Goal: Task Accomplishment & Management: Complete application form

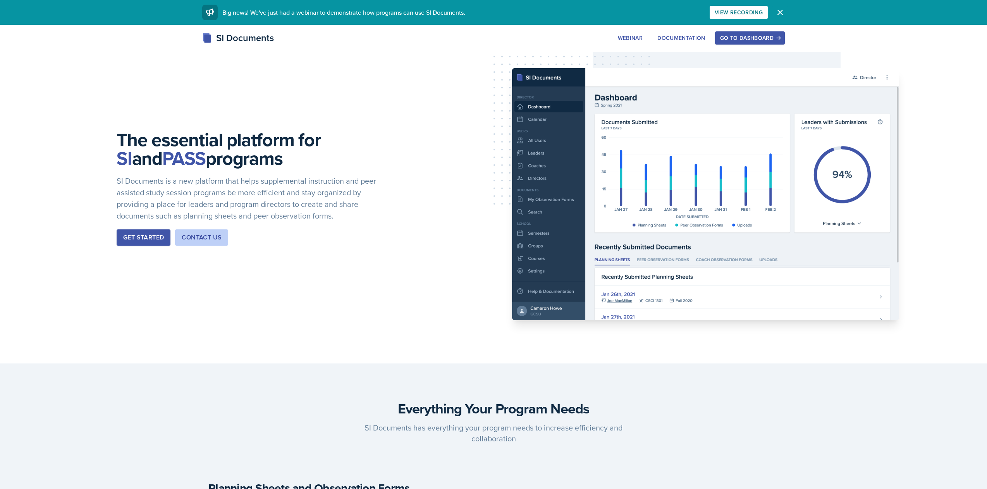
click at [782, 14] on icon "button" at bounding box center [779, 12] width 9 height 9
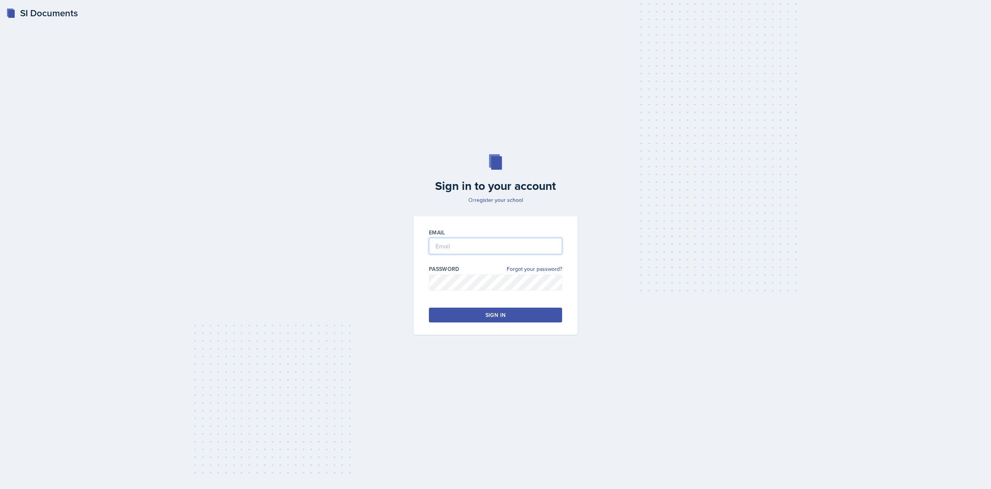
click at [488, 249] on input "email" at bounding box center [495, 246] width 133 height 16
type input "[EMAIL_ADDRESS][DOMAIN_NAME]"
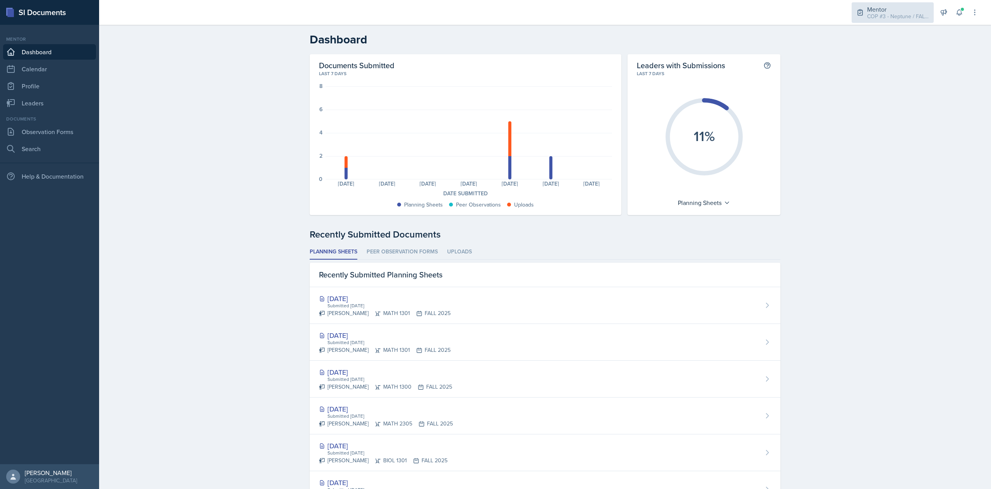
click at [880, 13] on div "COP #3 - Neptune / FALL 2025" at bounding box center [898, 16] width 62 height 8
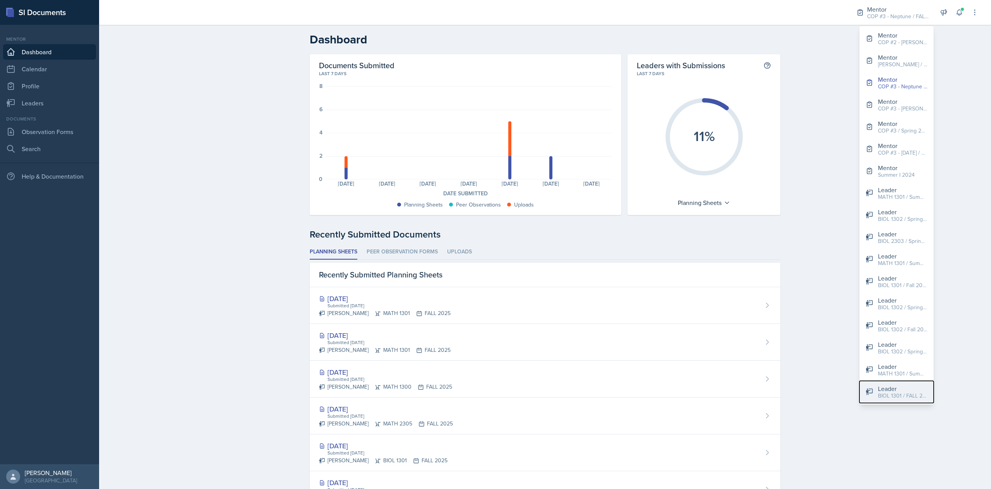
click at [894, 392] on div "BIOL 1301 / FALL 2025" at bounding box center [903, 395] width 50 height 8
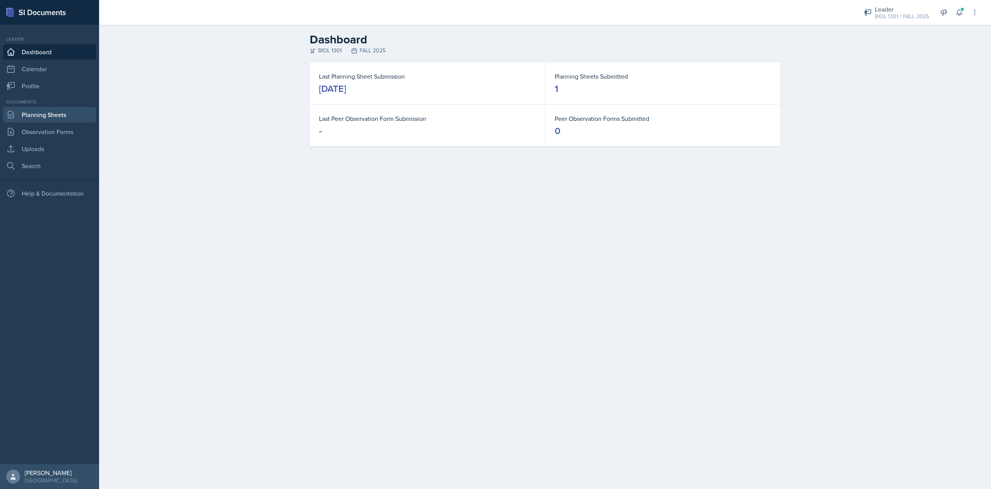
click at [52, 117] on link "Planning Sheets" at bounding box center [49, 114] width 93 height 15
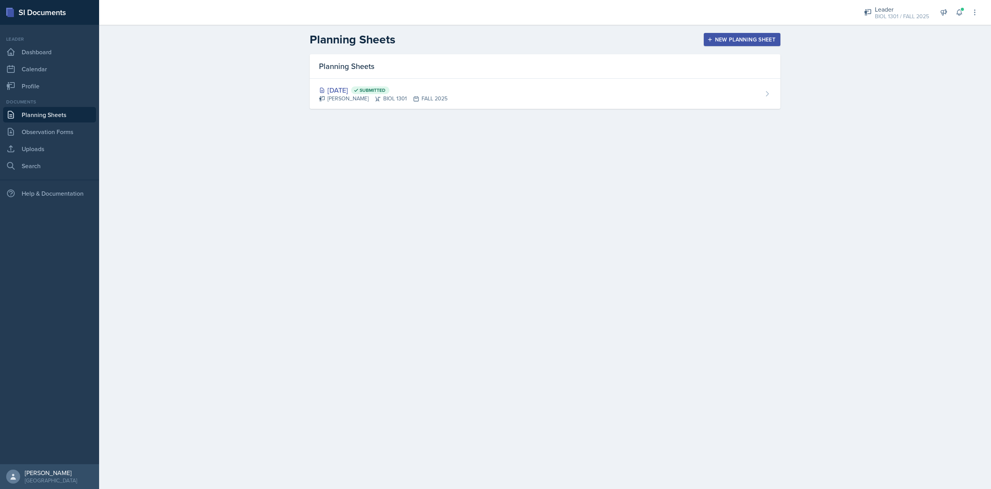
click at [752, 38] on div "New Planning Sheet" at bounding box center [742, 39] width 67 height 6
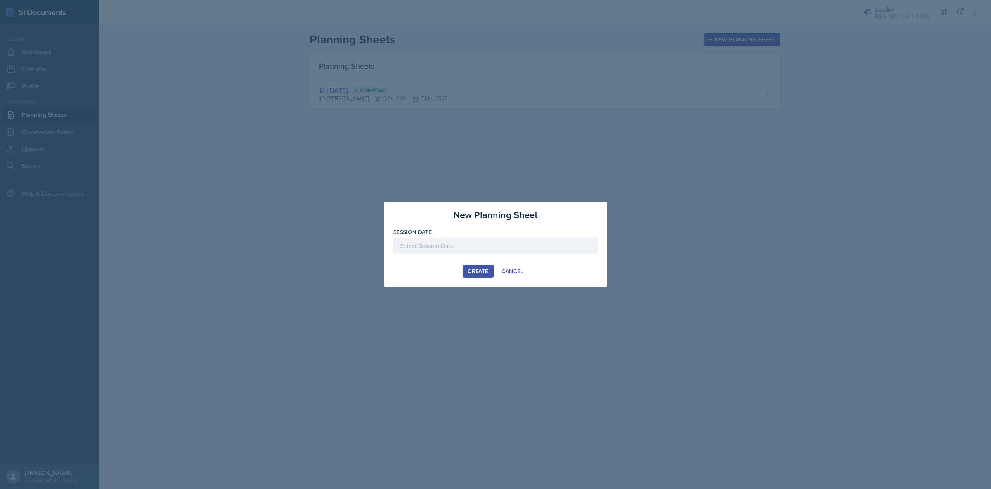
click at [442, 246] on div at bounding box center [495, 245] width 204 height 16
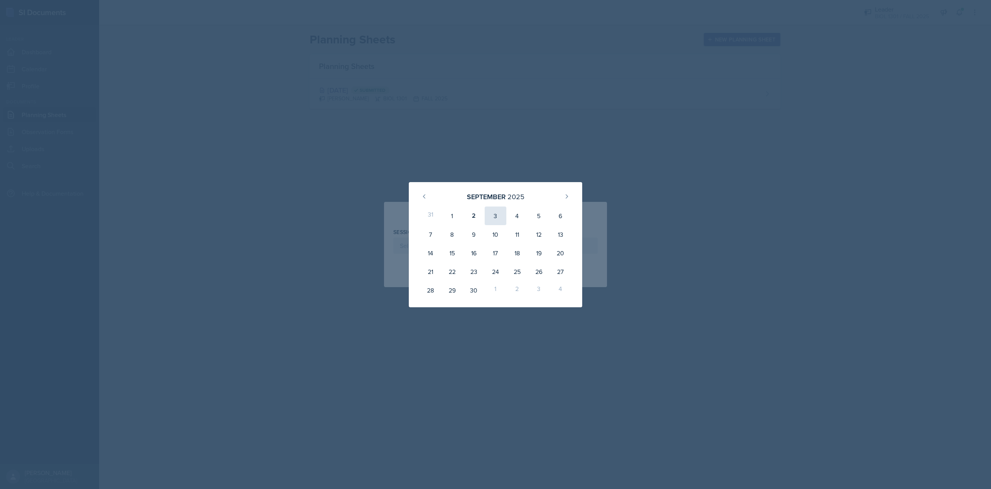
click at [493, 221] on div "3" at bounding box center [496, 215] width 22 height 19
type input "[DATE]"
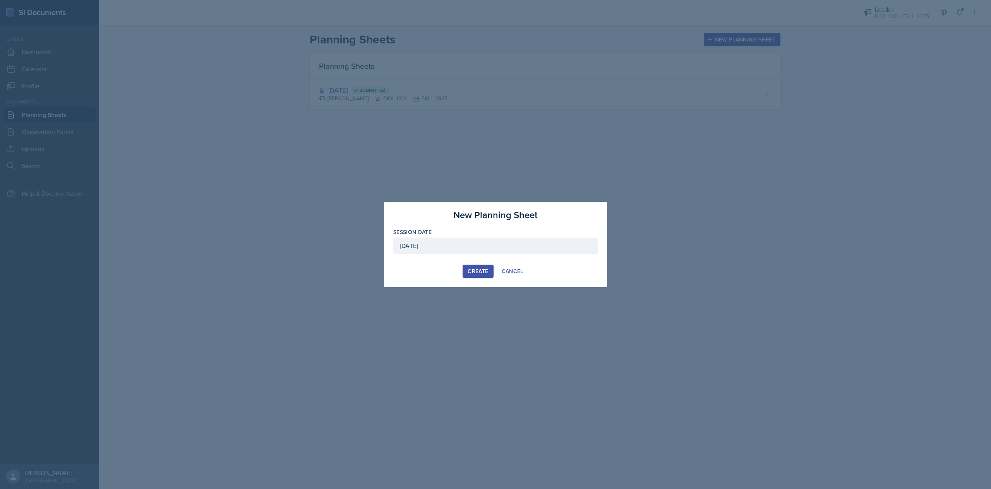
click at [476, 272] on div "Create" at bounding box center [478, 271] width 21 height 6
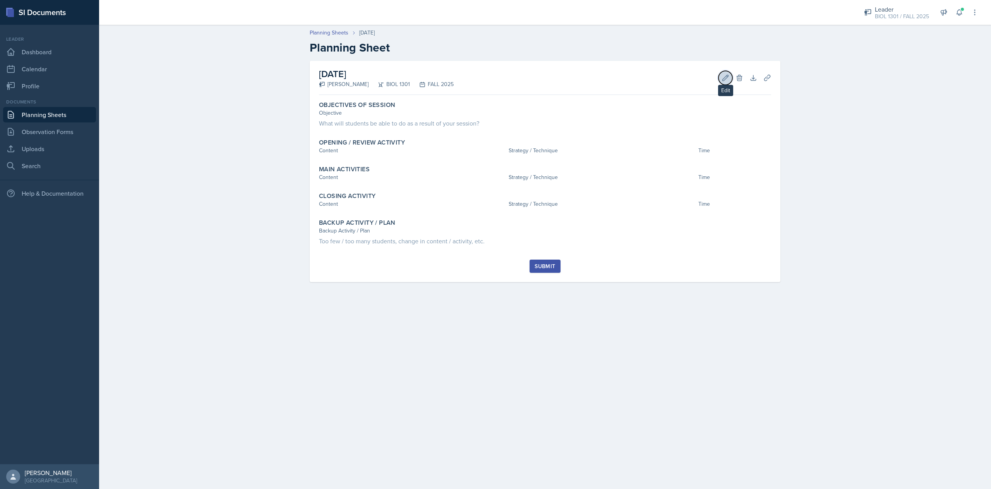
click at [726, 76] on icon at bounding box center [726, 78] width 8 height 8
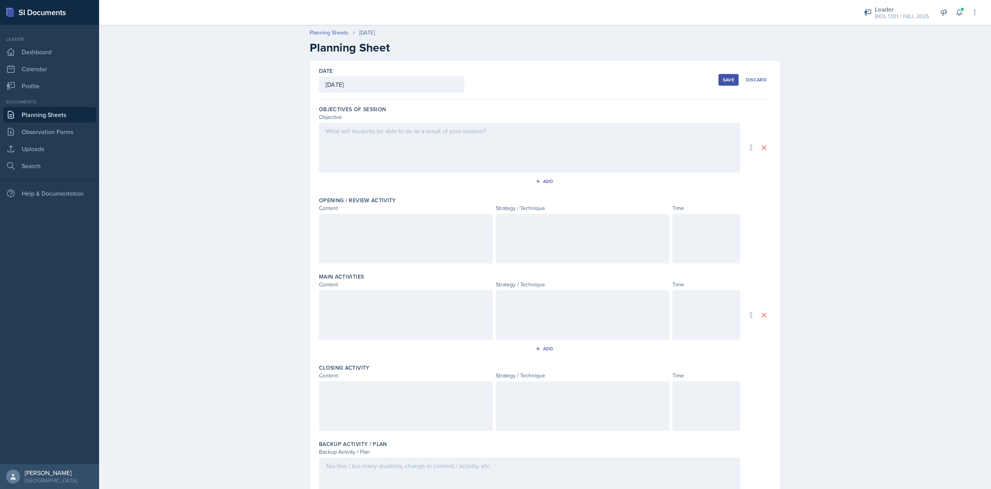
scroll to position [50, 0]
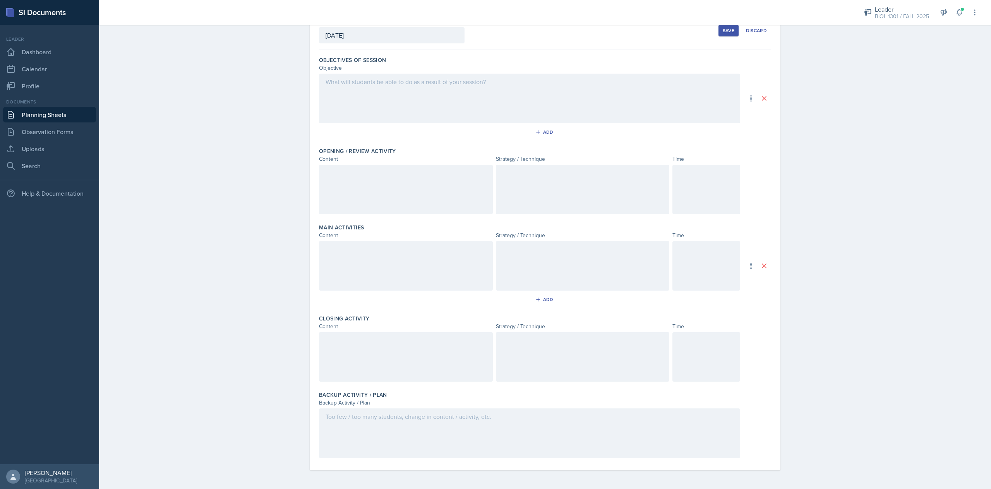
click at [887, 165] on div "Planning Sheets [DATE] Planning Sheet Date [DATE] [DATE] 31 1 2 3 4 5 6 7 8 9 1…" at bounding box center [545, 230] width 892 height 517
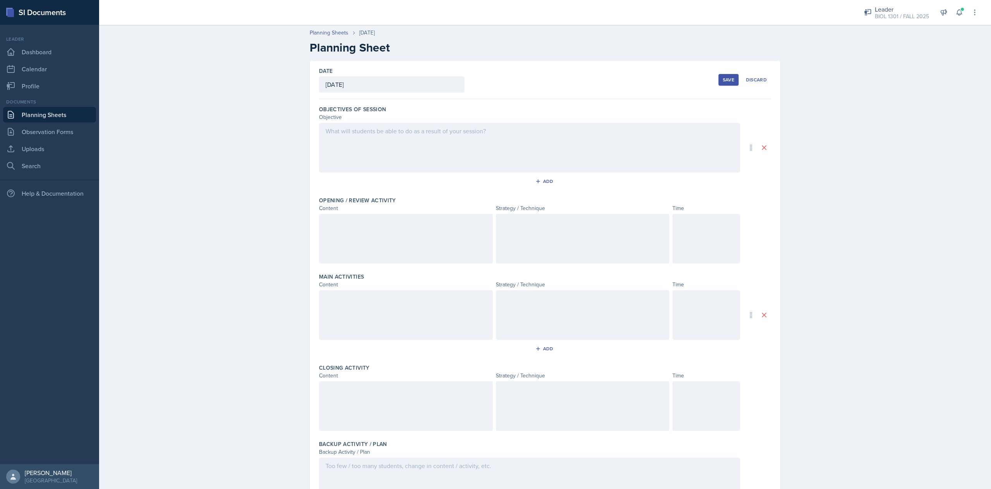
click at [726, 82] on div "Save" at bounding box center [729, 80] width 12 height 6
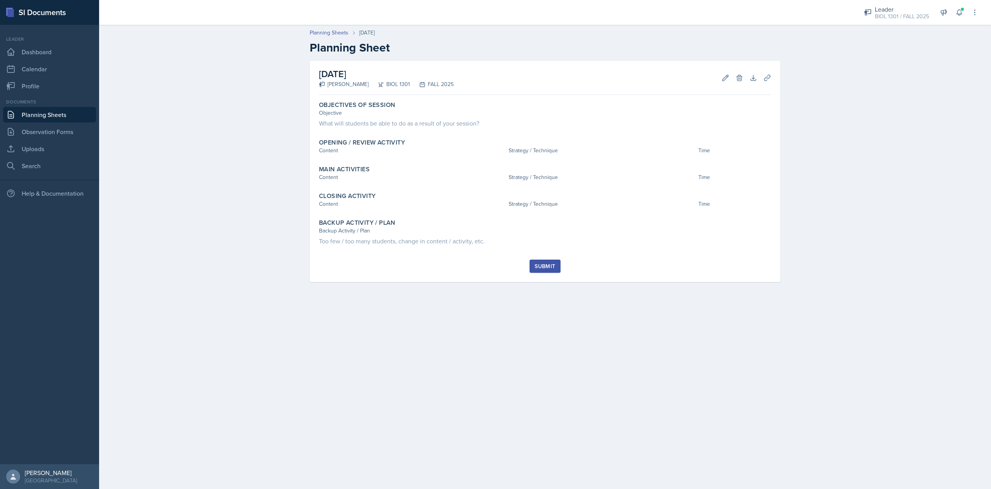
click at [33, 118] on link "Planning Sheets" at bounding box center [49, 114] width 93 height 15
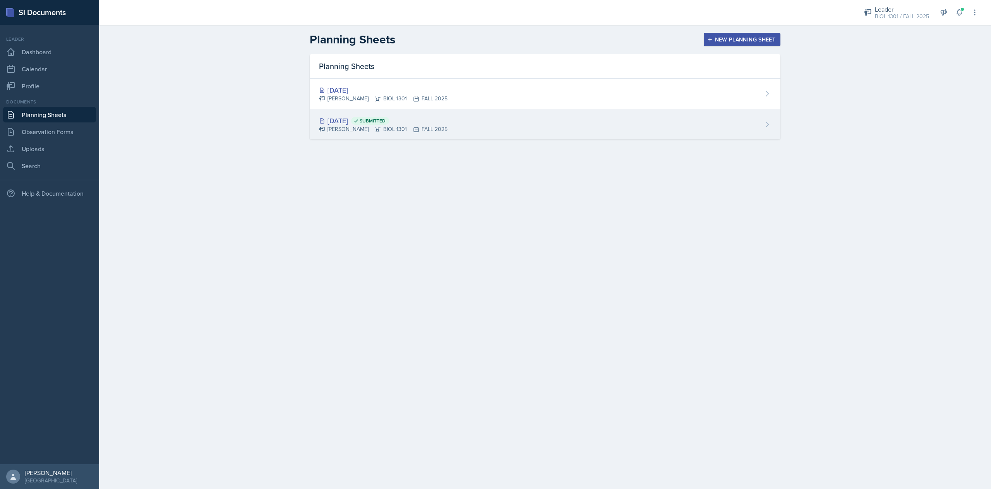
click at [350, 133] on div "[PERSON_NAME] BIOL 1301 FALL 2025" at bounding box center [383, 129] width 129 height 8
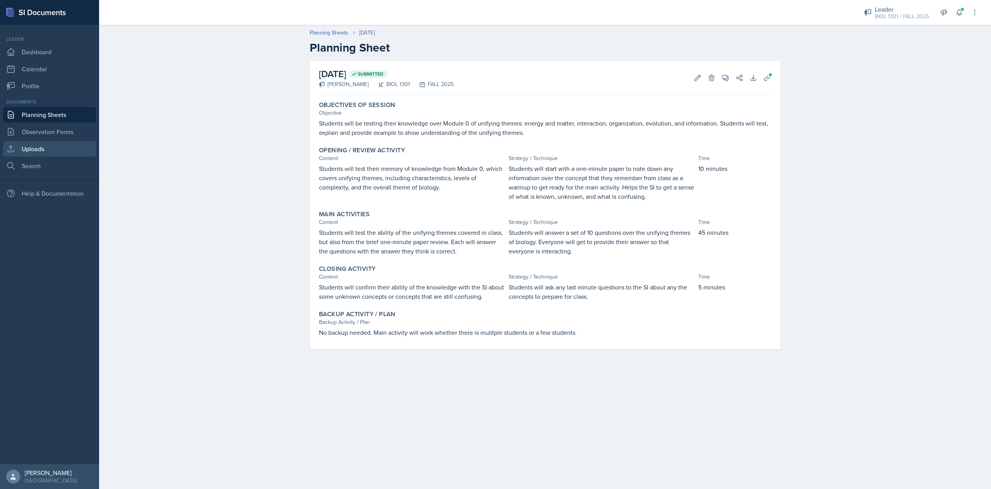
click at [45, 150] on link "Uploads" at bounding box center [49, 148] width 93 height 15
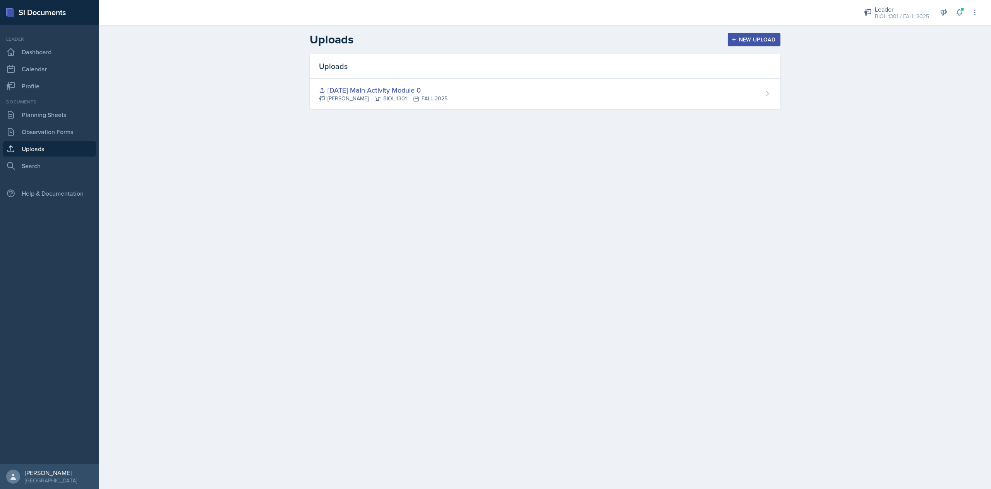
click at [754, 43] on button "New Upload" at bounding box center [754, 39] width 53 height 13
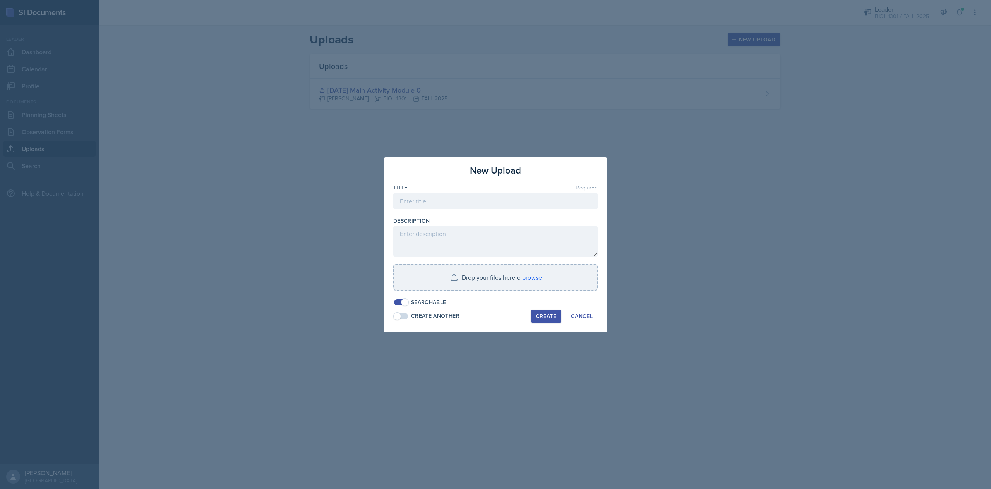
click at [718, 233] on div at bounding box center [495, 244] width 991 height 489
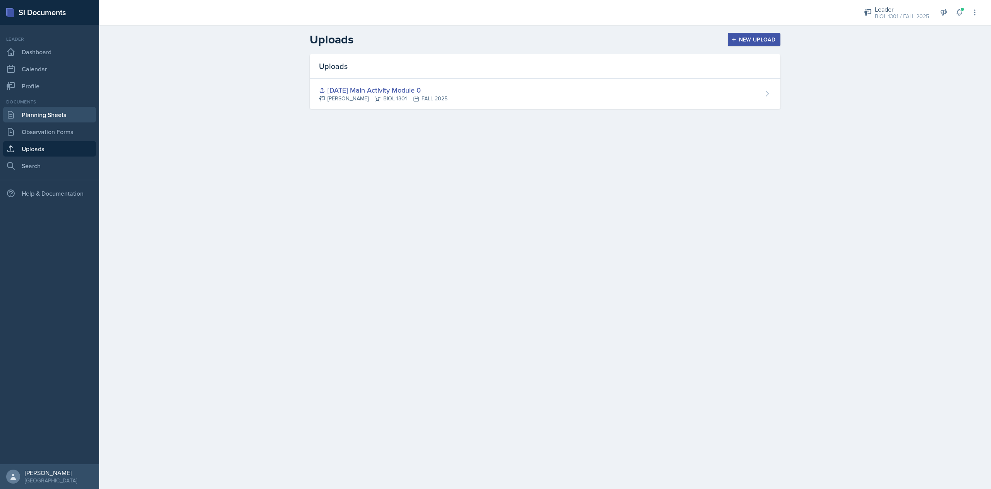
click at [66, 112] on link "Planning Sheets" at bounding box center [49, 114] width 93 height 15
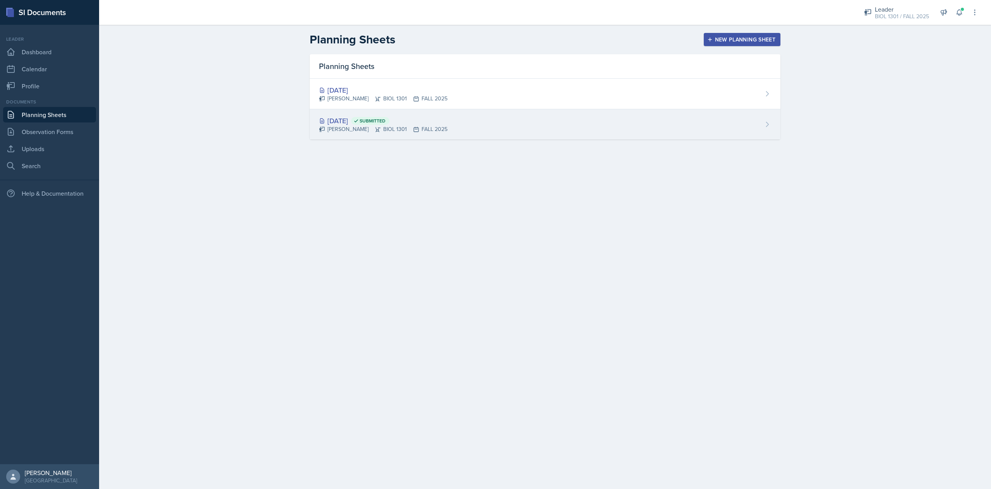
click at [596, 128] on div "[DATE] Submitted [PERSON_NAME] BIOL 1301 FALL 2025" at bounding box center [545, 124] width 471 height 30
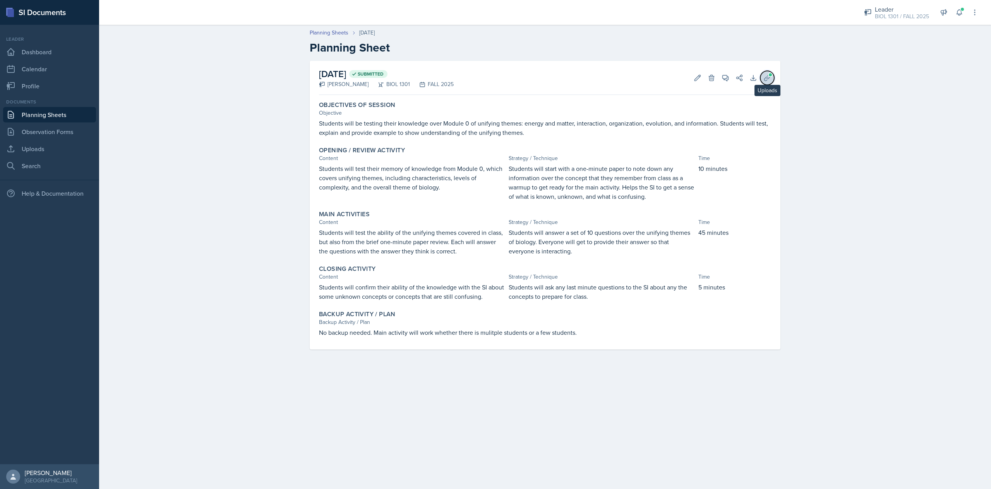
click at [772, 80] on button "Uploads" at bounding box center [767, 78] width 14 height 14
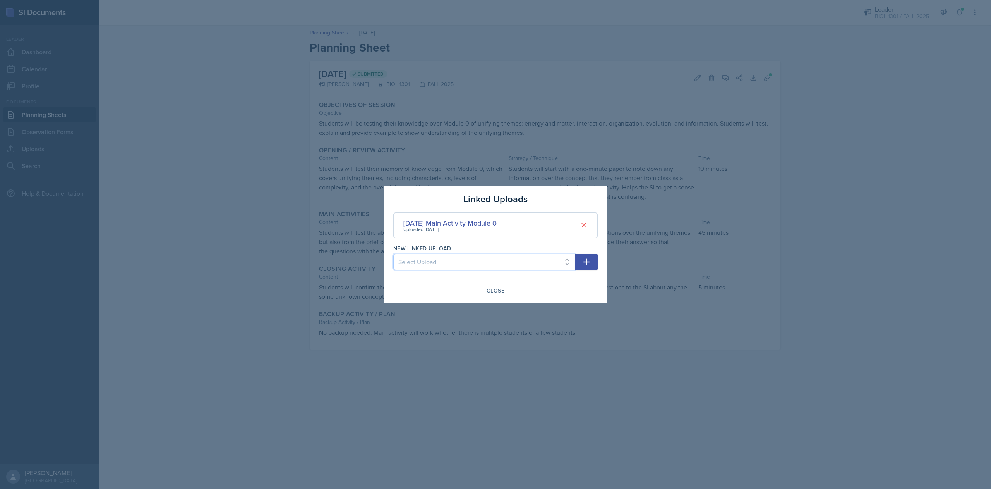
click at [437, 266] on select "Select Upload" at bounding box center [484, 262] width 182 height 16
click at [496, 292] on div "Close" at bounding box center [496, 290] width 18 height 6
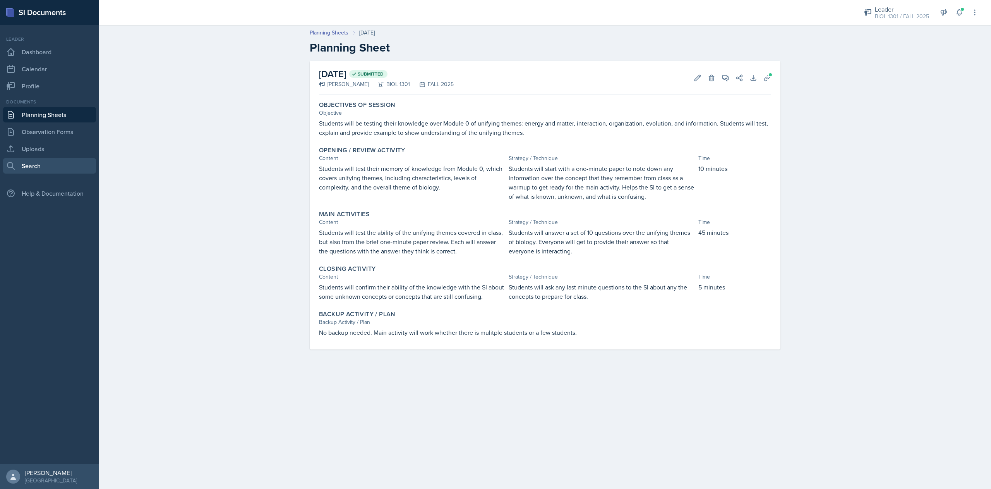
click at [22, 164] on link "Search" at bounding box center [49, 165] width 93 height 15
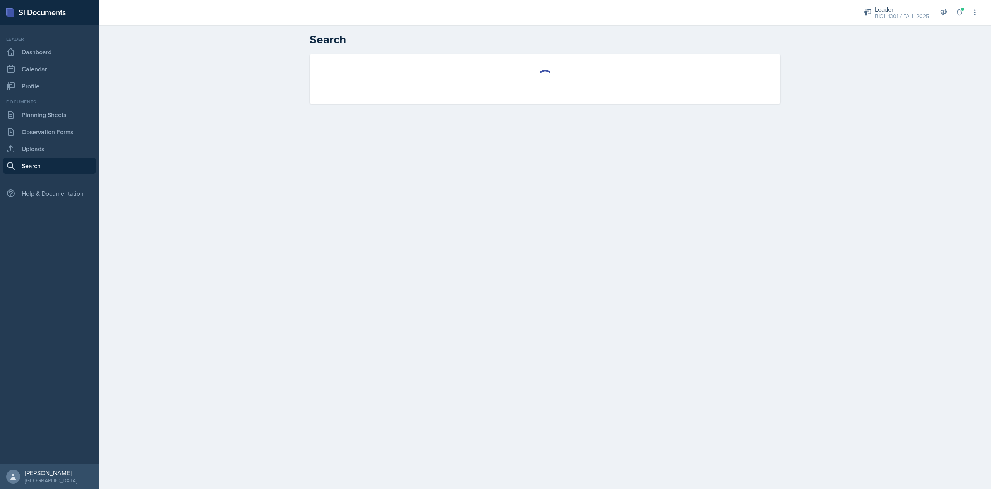
select select "all"
select select "1"
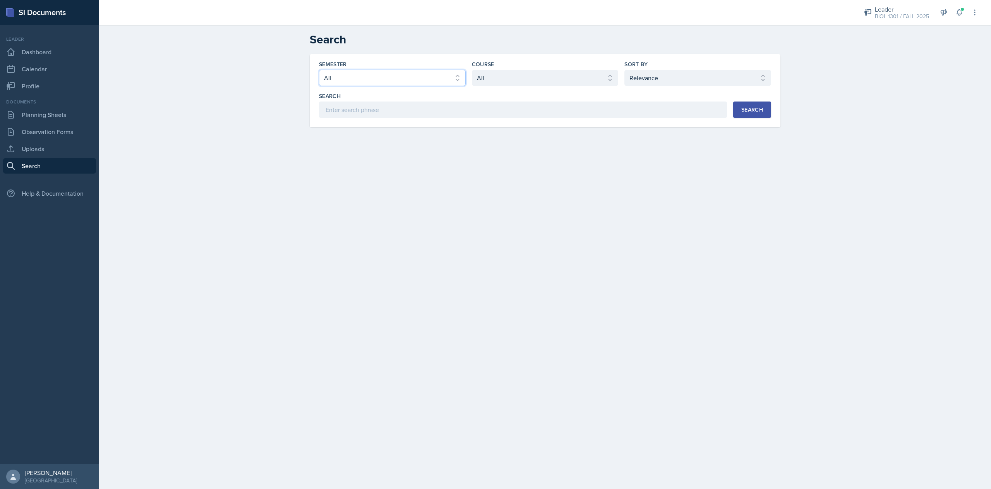
click at [414, 80] on select "Select semester All FALL 2025 Summer II 2025 Summer I 2025 Spring 2025 Fall 202…" at bounding box center [392, 78] width 147 height 16
select select "0924c876-6fa7-4296-b593-7db6428ef465"
click at [319, 70] on select "Select semester All FALL 2025 Summer II 2025 Summer I 2025 Spring 2025 Fall 202…" at bounding box center [392, 78] width 147 height 16
click at [515, 80] on select "Select course All ACC 2301 ART 1301 ART 1302 ART 1310 BIOL 1301 BIOL 1302 BIOL …" at bounding box center [545, 78] width 147 height 16
select select "c73234d0-58dc-4671-94d5-5ef6a03f38bd"
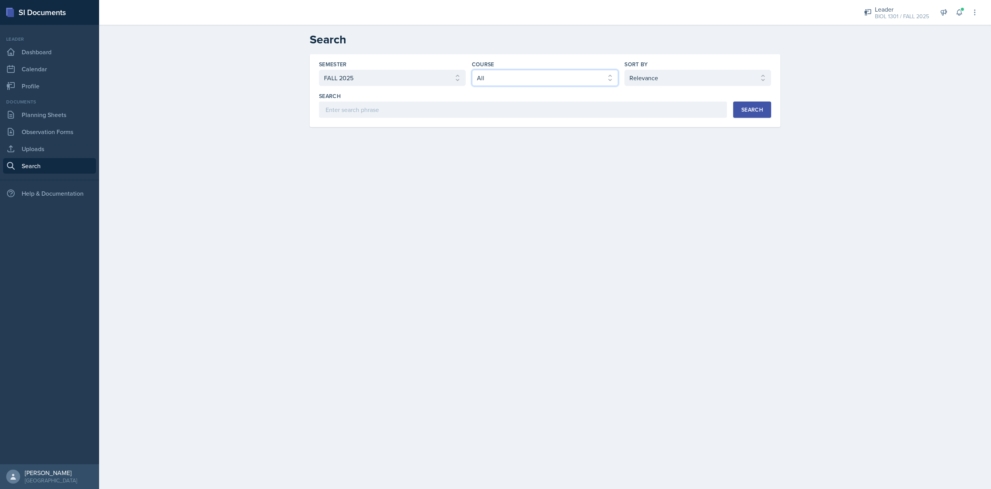
click at [472, 70] on select "Select course All ACC 2301 ART 1301 ART 1302 ART 1310 BIOL 1301 BIOL 1302 BIOL …" at bounding box center [545, 78] width 147 height 16
click at [755, 110] on div "Search" at bounding box center [753, 109] width 22 height 6
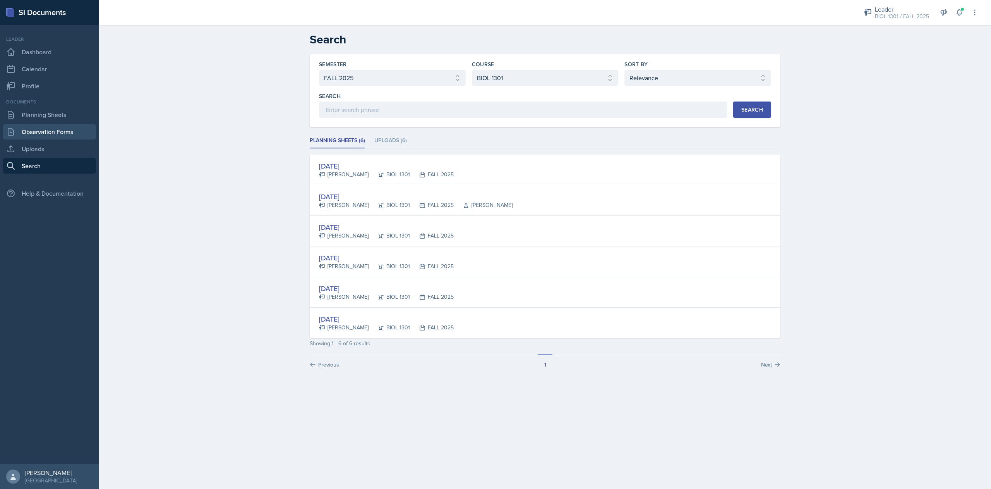
click at [59, 128] on link "Observation Forms" at bounding box center [49, 131] width 93 height 15
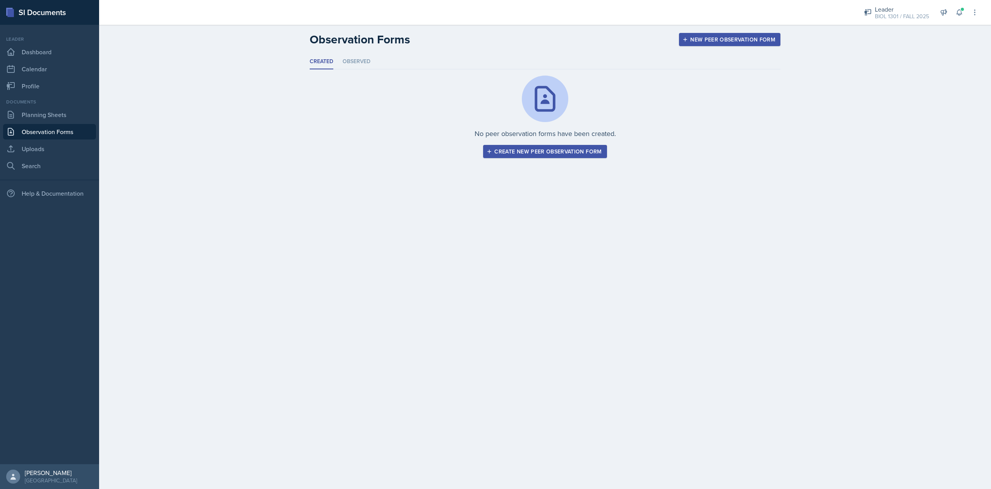
click at [528, 152] on div "Create new peer observation form" at bounding box center [544, 151] width 113 height 6
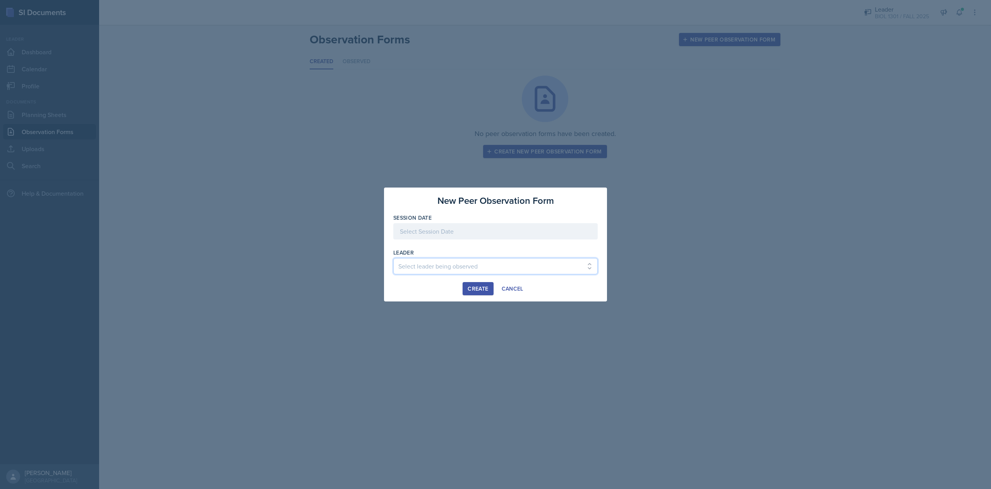
click at [417, 269] on select "Select leader being observed [PERSON_NAME] / CHEM 1307 [PERSON_NAME] / BIOL 130…" at bounding box center [495, 266] width 204 height 16
select select "d475a08f-7461-4fba-98d2-86b606f5b1e7"
click at [393, 258] on select "Select leader being observed [PERSON_NAME] / CHEM 1307 [PERSON_NAME] / BIOL 130…" at bounding box center [495, 266] width 204 height 16
click at [464, 230] on div at bounding box center [495, 231] width 204 height 16
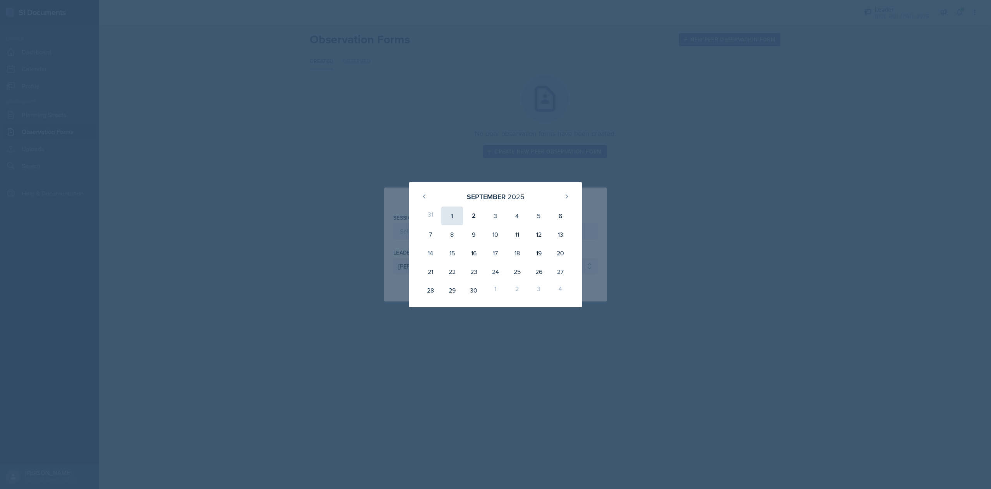
click at [453, 219] on div "1" at bounding box center [452, 215] width 22 height 19
type input "[DATE]"
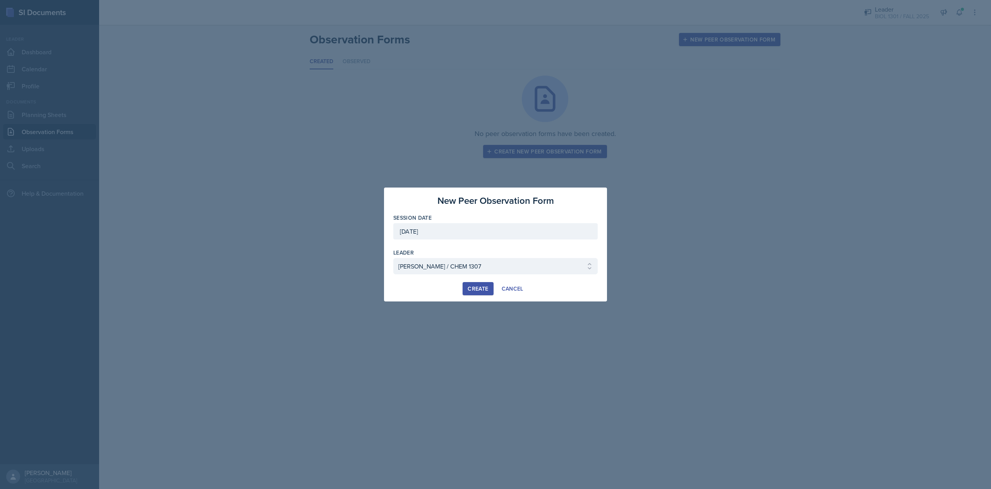
click at [484, 287] on div "Create" at bounding box center [478, 288] width 21 height 6
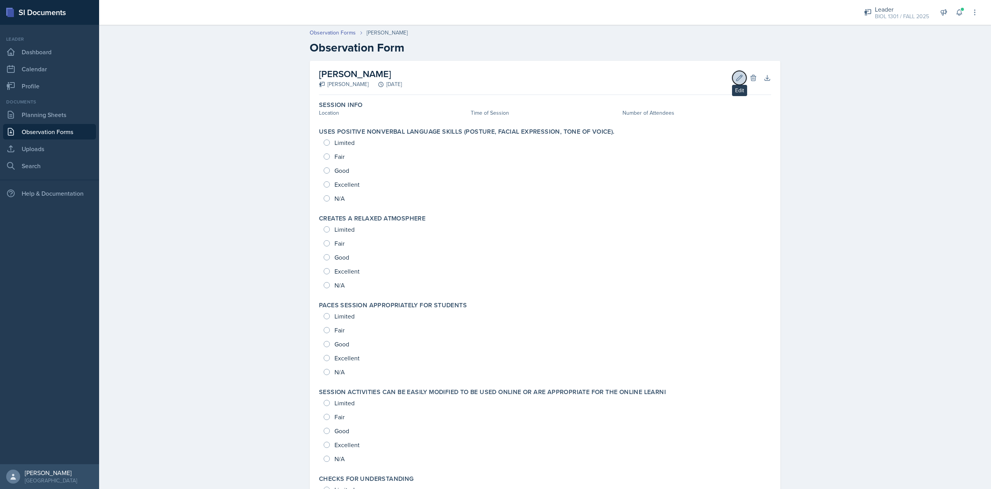
click at [736, 79] on icon at bounding box center [740, 78] width 8 height 8
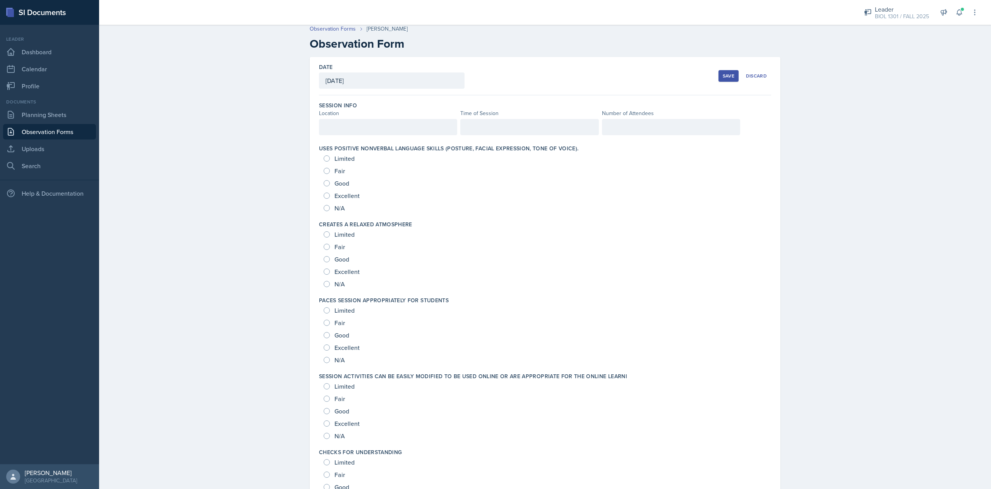
scroll to position [3, 0]
click at [748, 74] on div "Discard" at bounding box center [756, 76] width 21 height 6
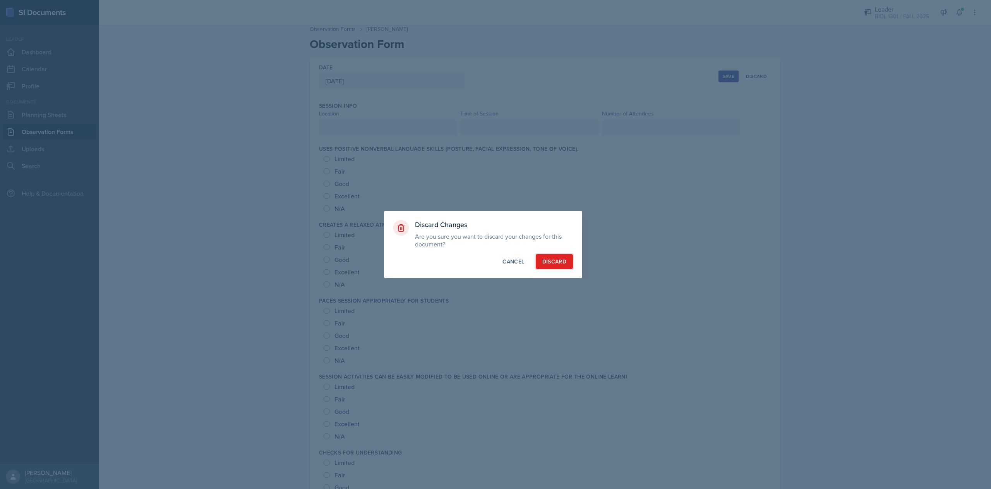
click at [544, 261] on div "Discard" at bounding box center [554, 262] width 24 height 8
